Goal: Task Accomplishment & Management: Use online tool/utility

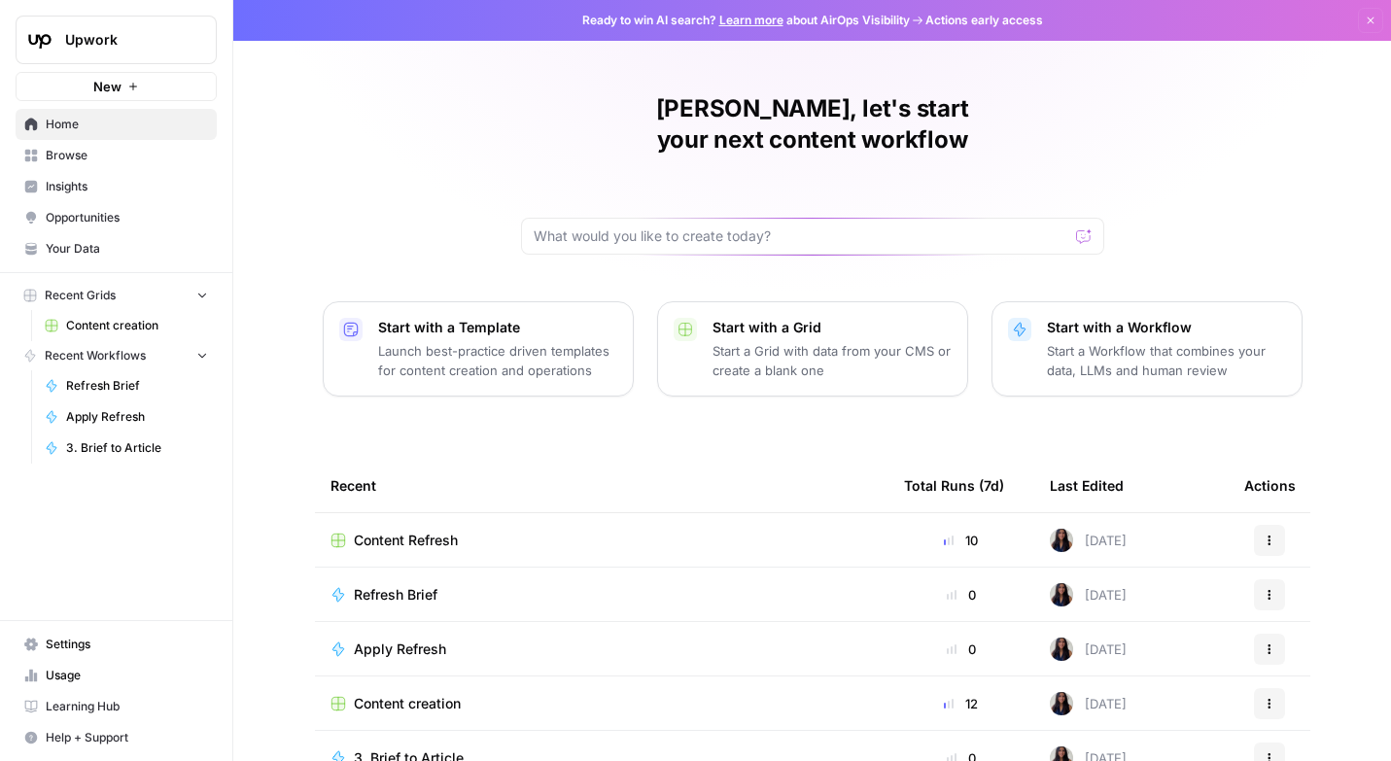
click at [132, 312] on link "Content creation" at bounding box center [126, 325] width 181 height 31
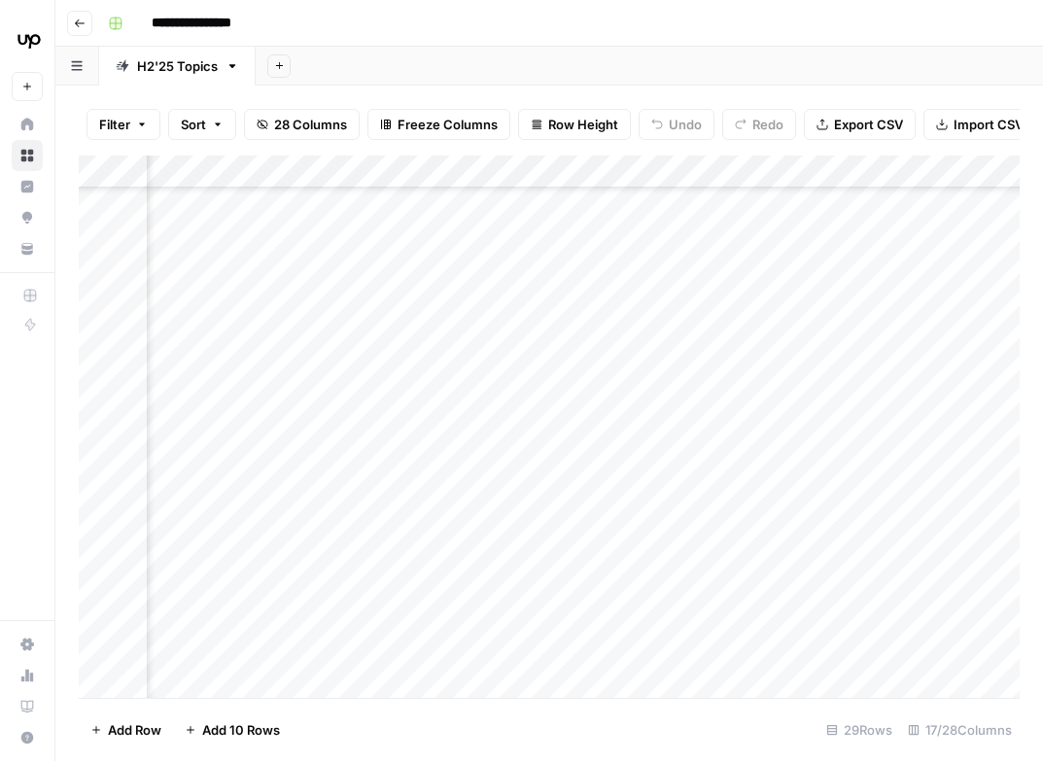
scroll to position [607, 675]
click at [367, 357] on div "Add Column" at bounding box center [549, 427] width 941 height 542
click at [541, 406] on div "Add Column" at bounding box center [549, 427] width 941 height 542
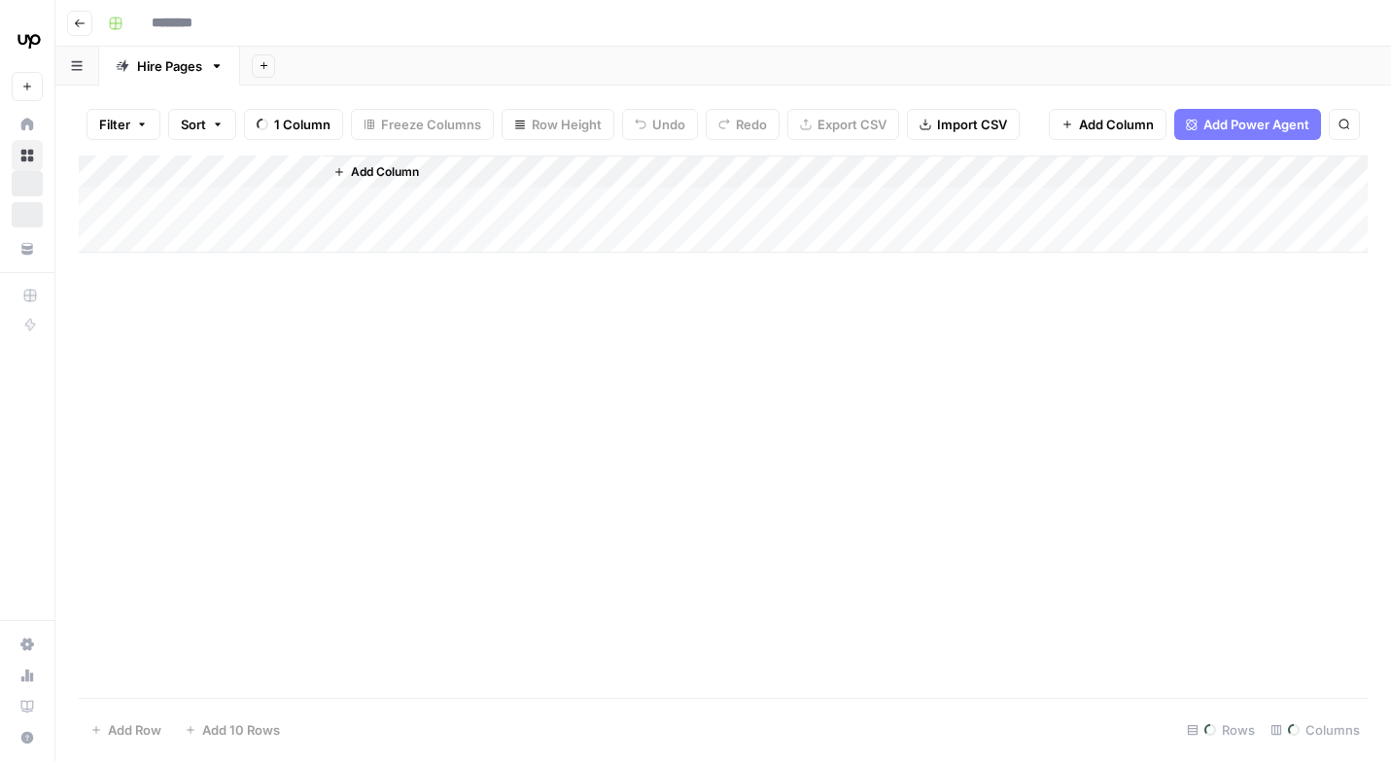
type input "**********"
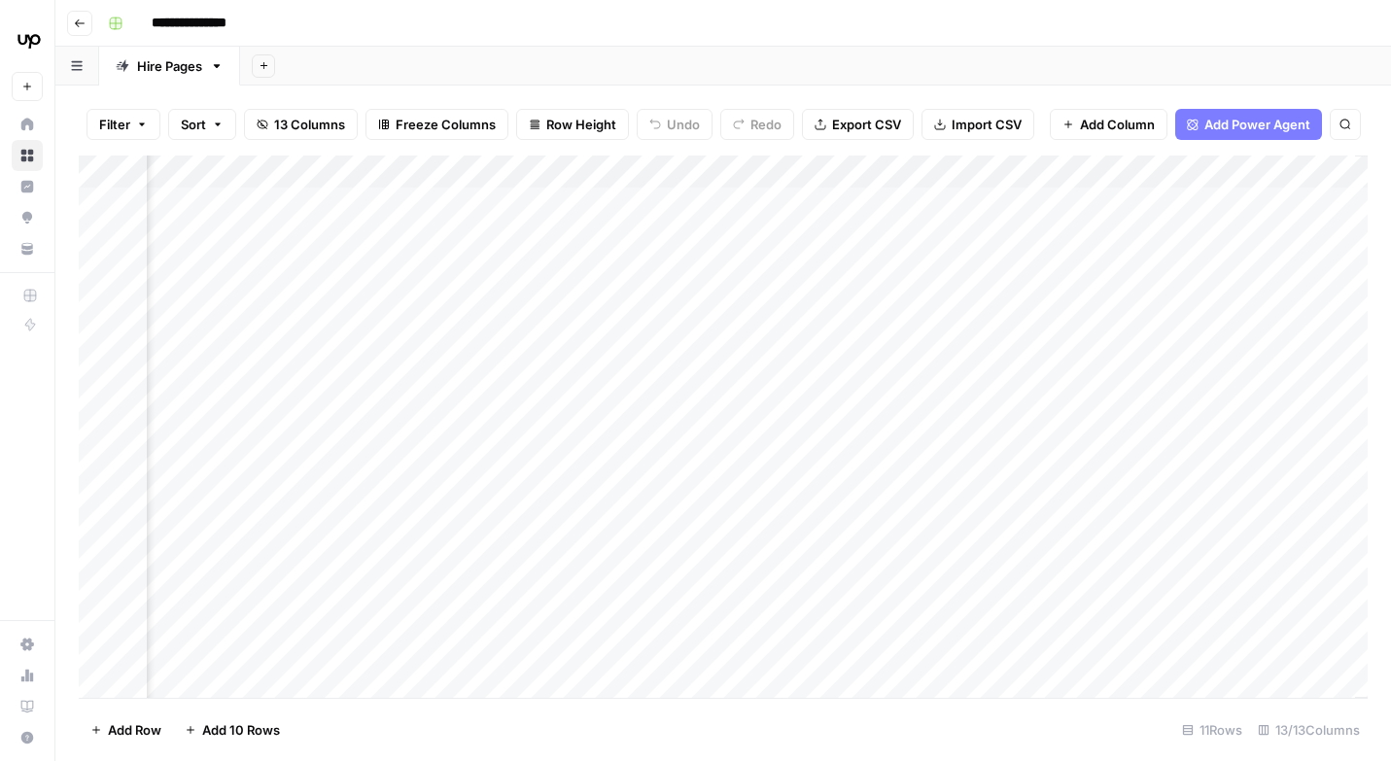
scroll to position [0, 1358]
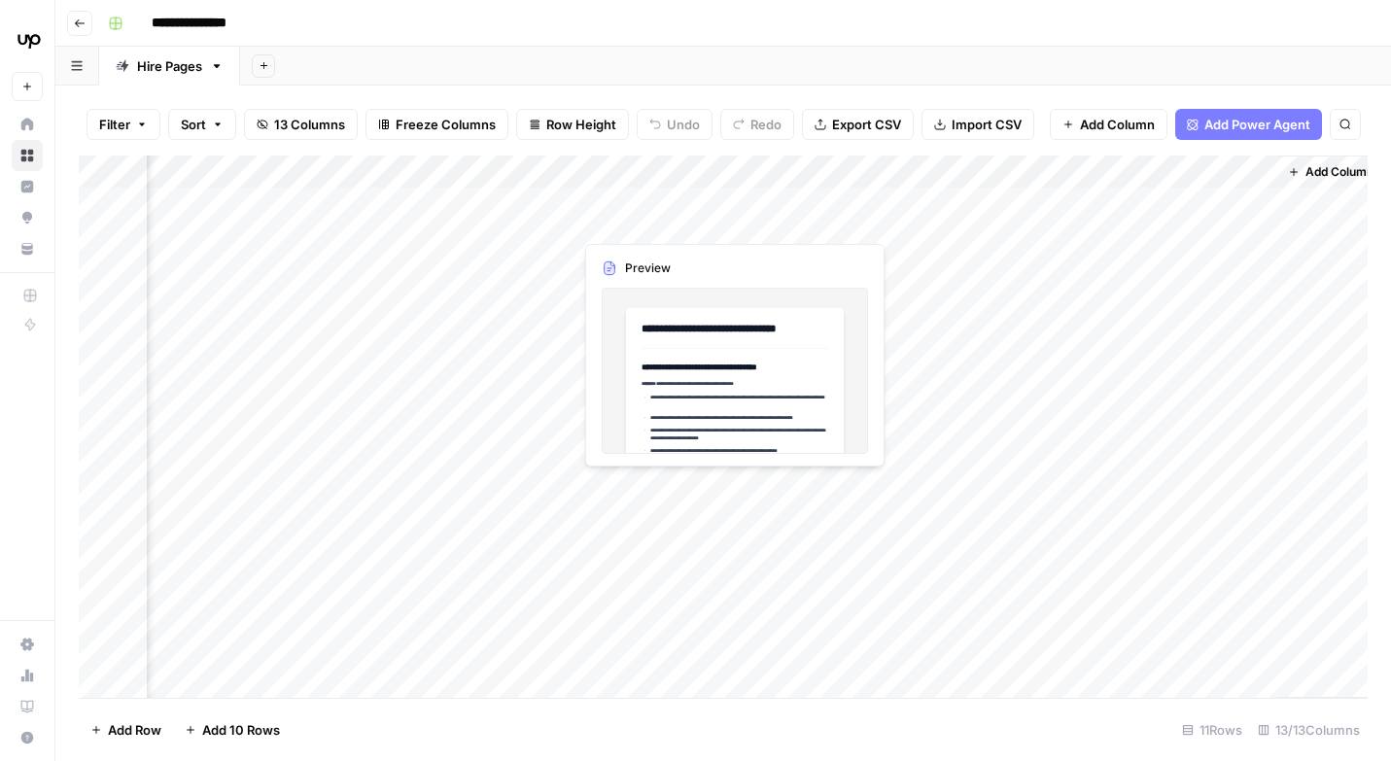
click at [702, 212] on div "Add Column" at bounding box center [723, 427] width 1289 height 542
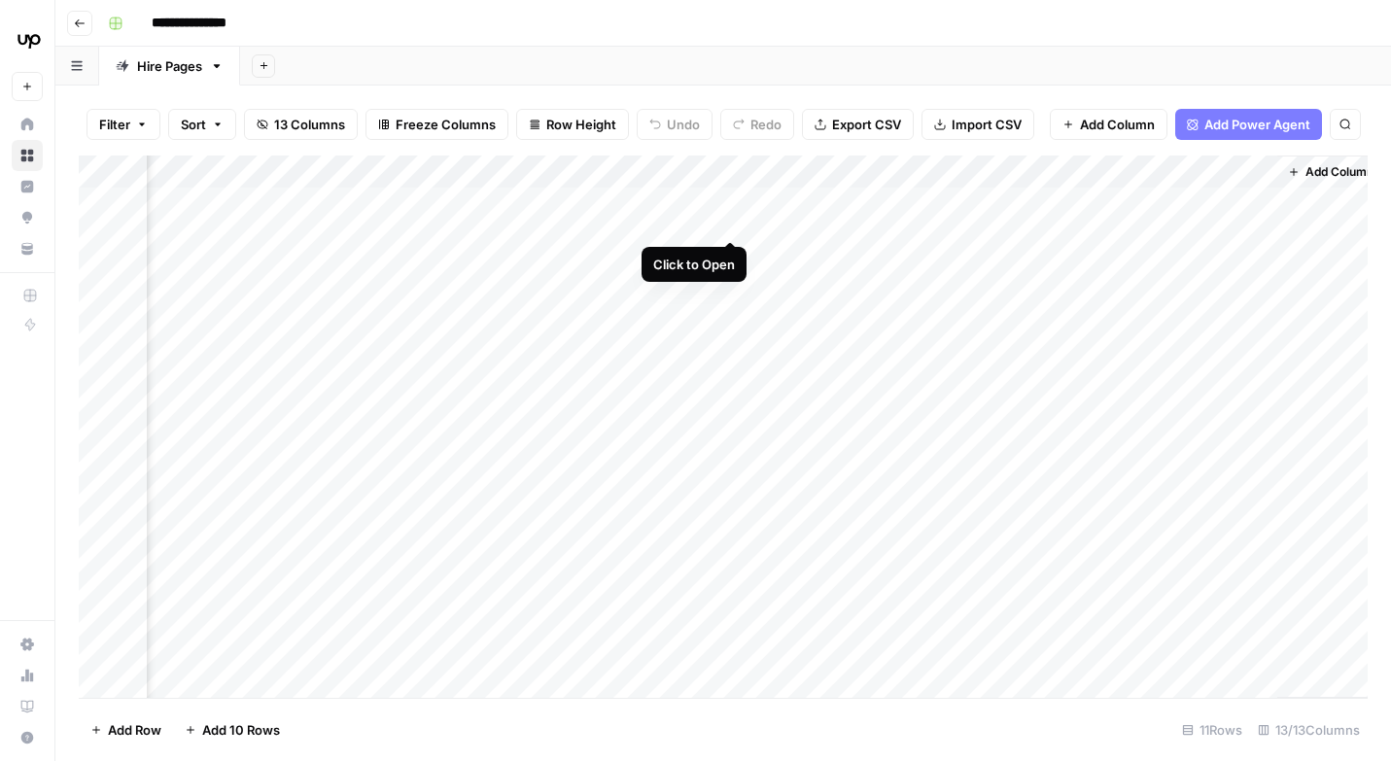
click at [731, 207] on div "Add Column" at bounding box center [723, 427] width 1289 height 542
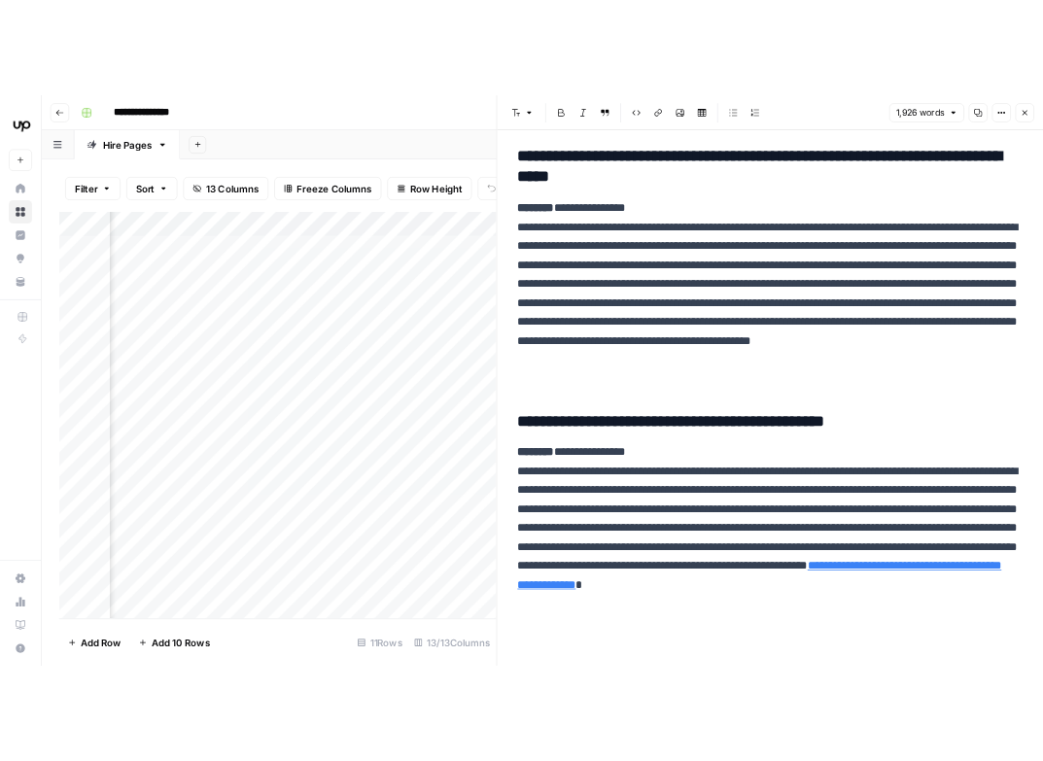
scroll to position [7722, 0]
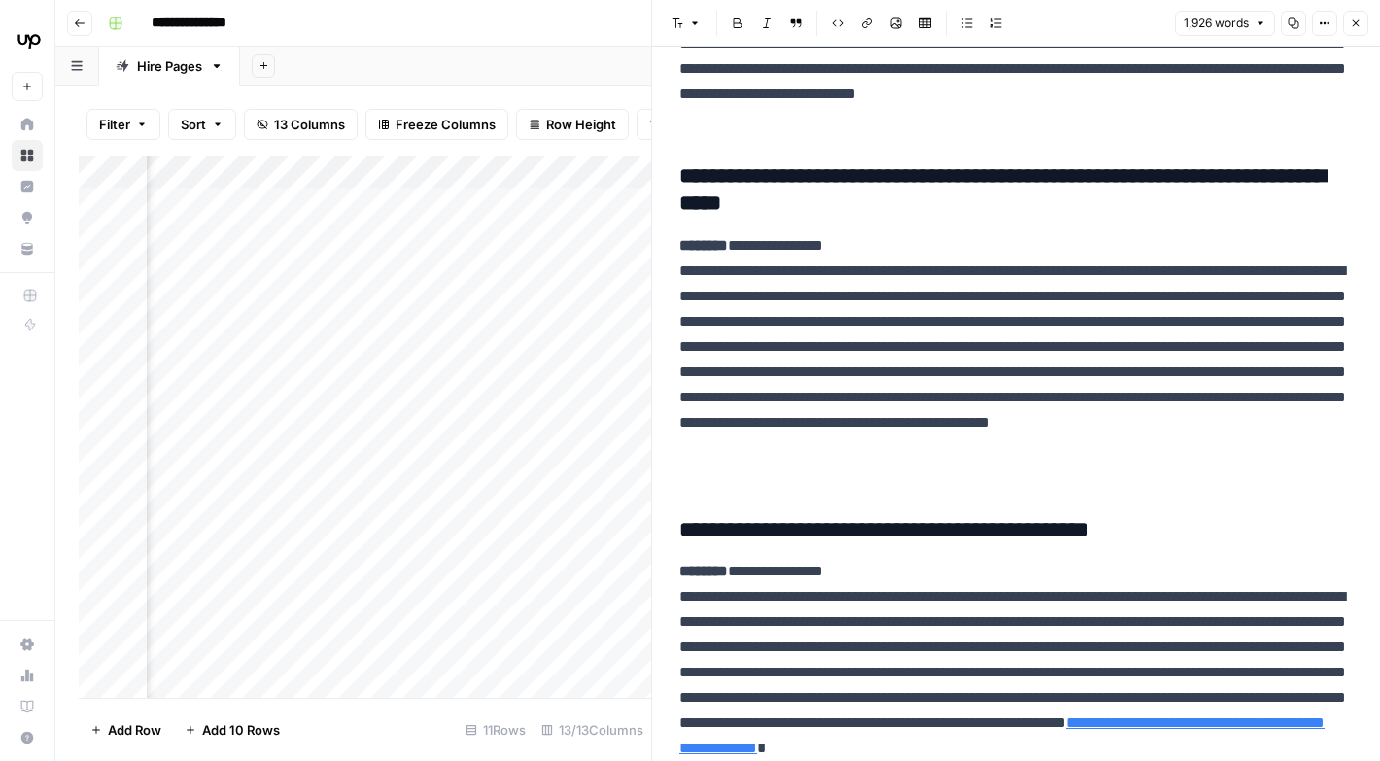
scroll to position [7722, 0]
